Goal: Task Accomplishment & Management: Use online tool/utility

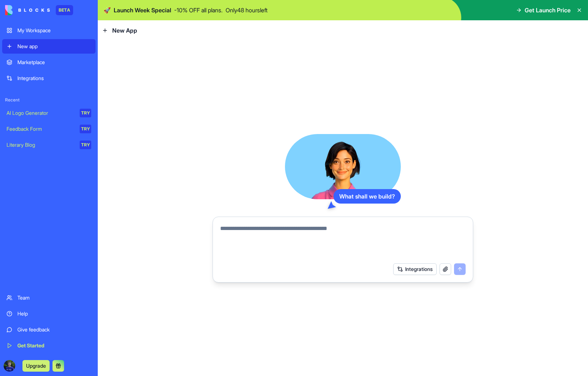
click at [410, 274] on button "Integrations" at bounding box center [414, 269] width 43 height 12
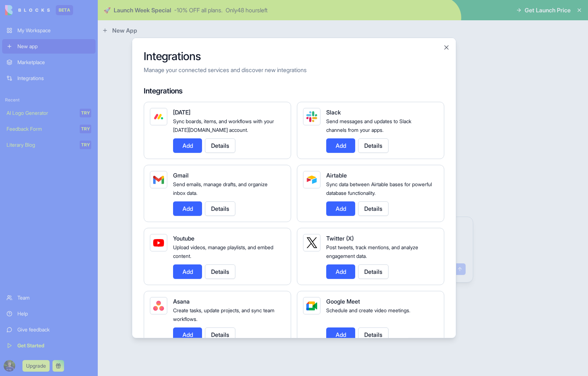
click at [341, 146] on button "Add" at bounding box center [340, 145] width 29 height 14
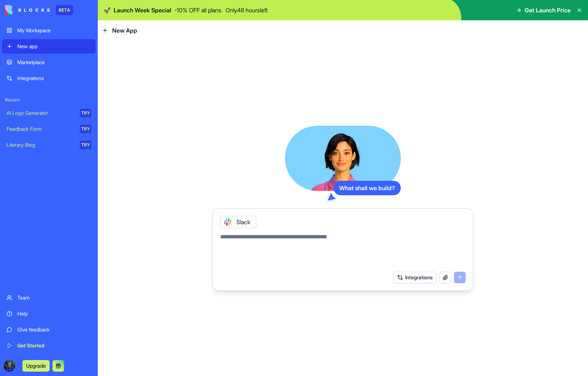
click at [291, 241] on textarea at bounding box center [342, 249] width 245 height 35
type textarea "*"
type textarea "**********"
click at [45, 111] on div "AI Logo Generator" at bounding box center [41, 112] width 68 height 7
click at [244, 220] on div "Slack" at bounding box center [238, 222] width 36 height 12
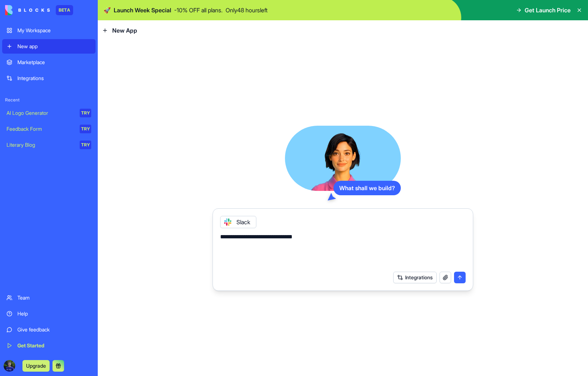
click at [229, 221] on icon at bounding box center [228, 222] width 6 height 6
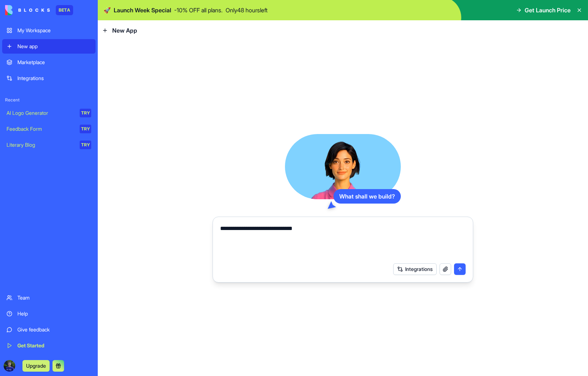
click at [415, 270] on button "Integrations" at bounding box center [414, 269] width 43 height 12
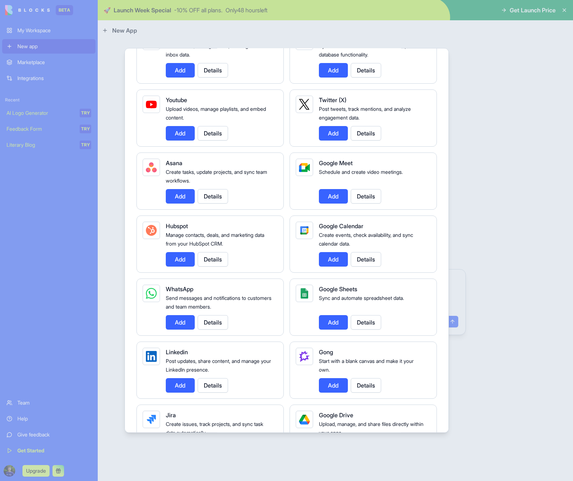
scroll to position [149, 0]
